Goal: Information Seeking & Learning: Learn about a topic

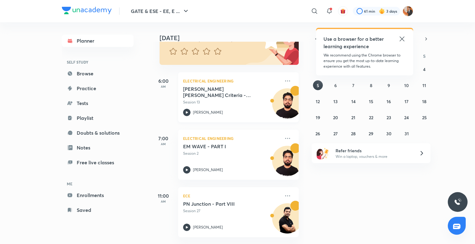
scroll to position [68, 0]
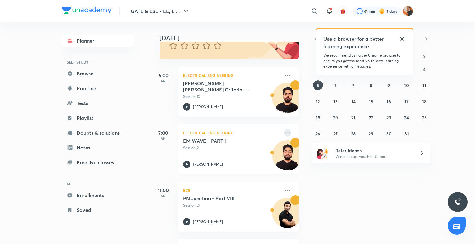
click at [234, 134] on icon at bounding box center [287, 132] width 7 height 7
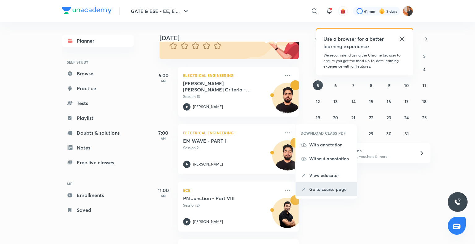
click at [234, 191] on p "Go to course page" at bounding box center [330, 189] width 43 height 6
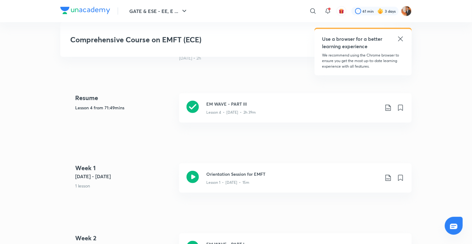
scroll to position [283, 0]
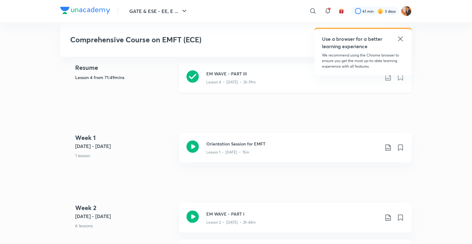
click at [234, 82] on div "Lesson 4 • [DATE] • 2h 39m" at bounding box center [292, 81] width 173 height 8
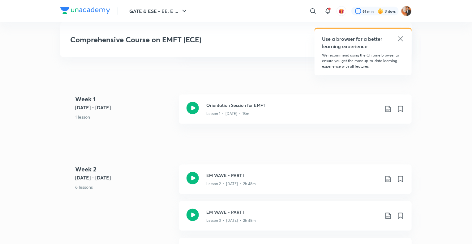
scroll to position [322, 0]
